Goal: Information Seeking & Learning: Learn about a topic

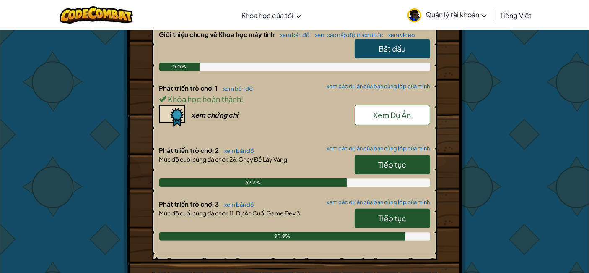
scroll to position [212, 0]
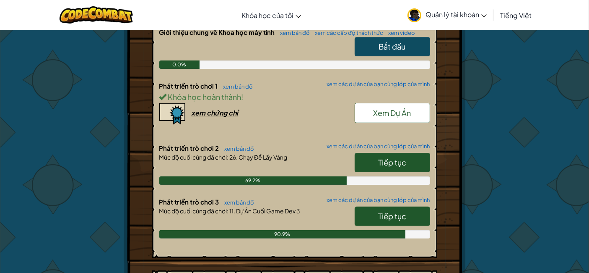
click at [397, 211] on span "Tiếp tục" at bounding box center [392, 216] width 28 height 10
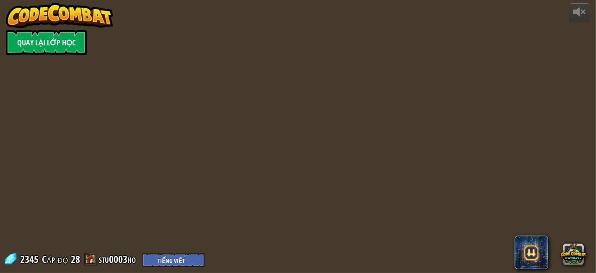
select select "vi"
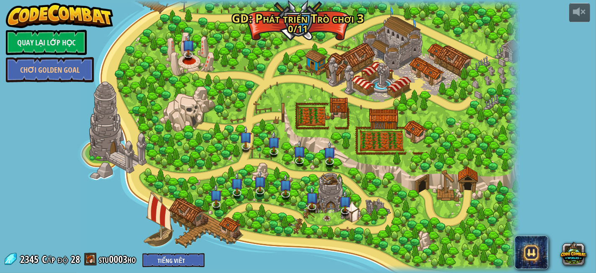
select select "vi"
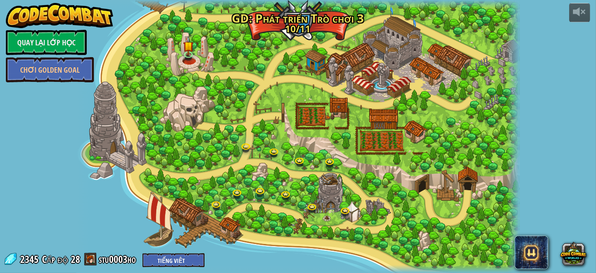
select select "vi"
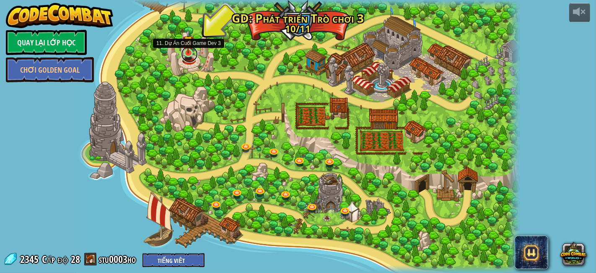
click at [187, 57] on link at bounding box center [189, 54] width 17 height 17
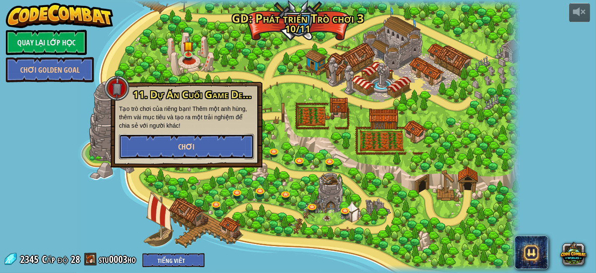
click at [224, 150] on button "Chơi" at bounding box center [186, 146] width 135 height 25
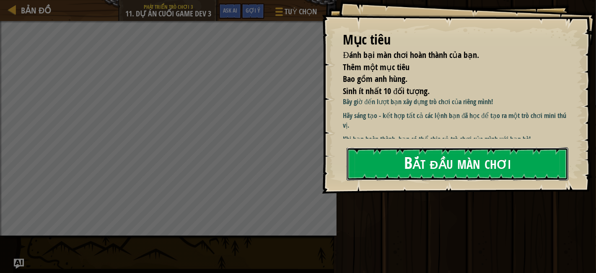
click at [495, 160] on button "Bắt đầu màn chơi" at bounding box center [458, 163] width 222 height 33
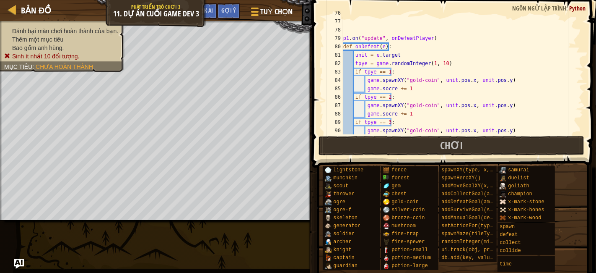
scroll to position [637, 0]
